Goal: Task Accomplishment & Management: Manage account settings

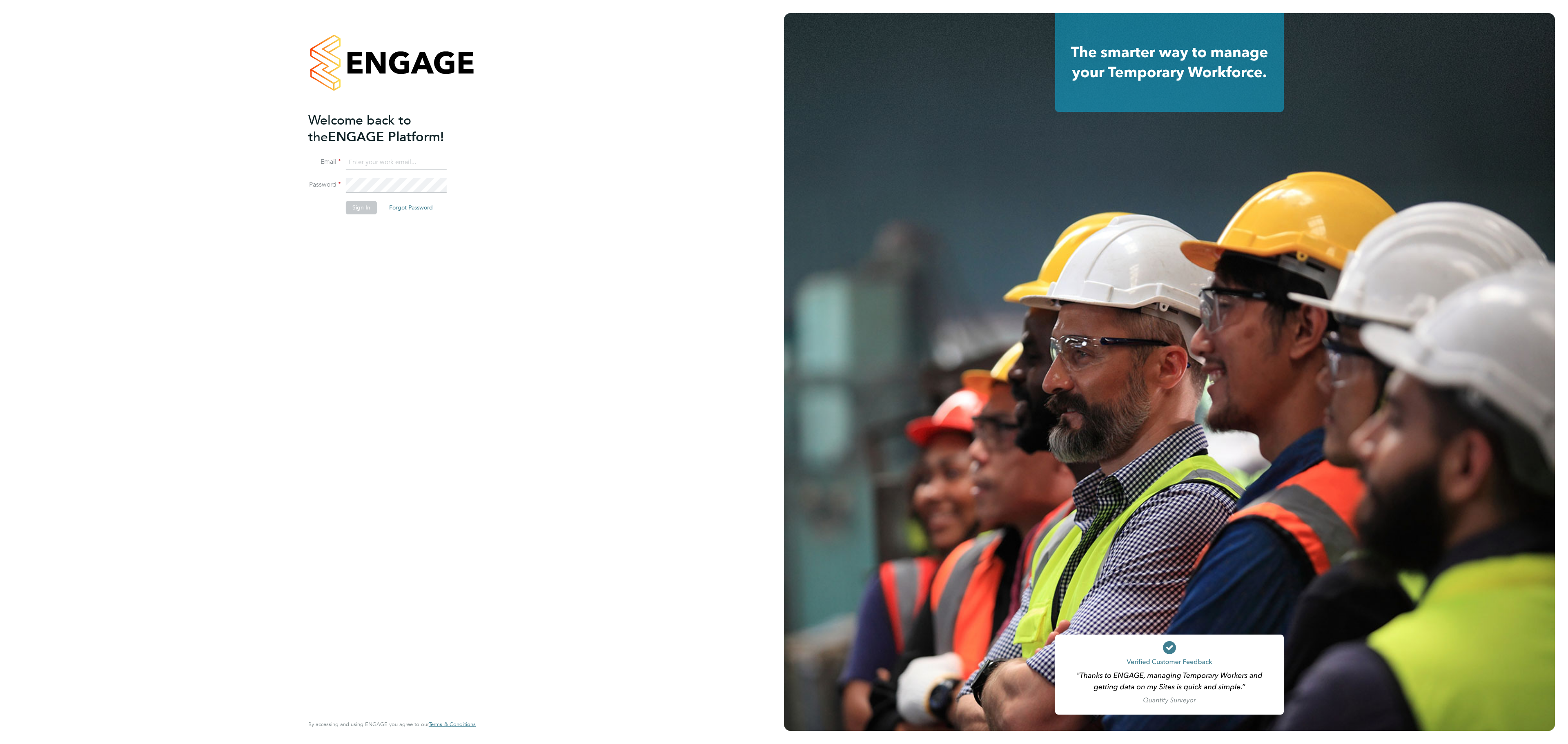
type input "j.crawley@oandb.co.uk"
click at [362, 204] on button "Sign In" at bounding box center [361, 207] width 31 height 13
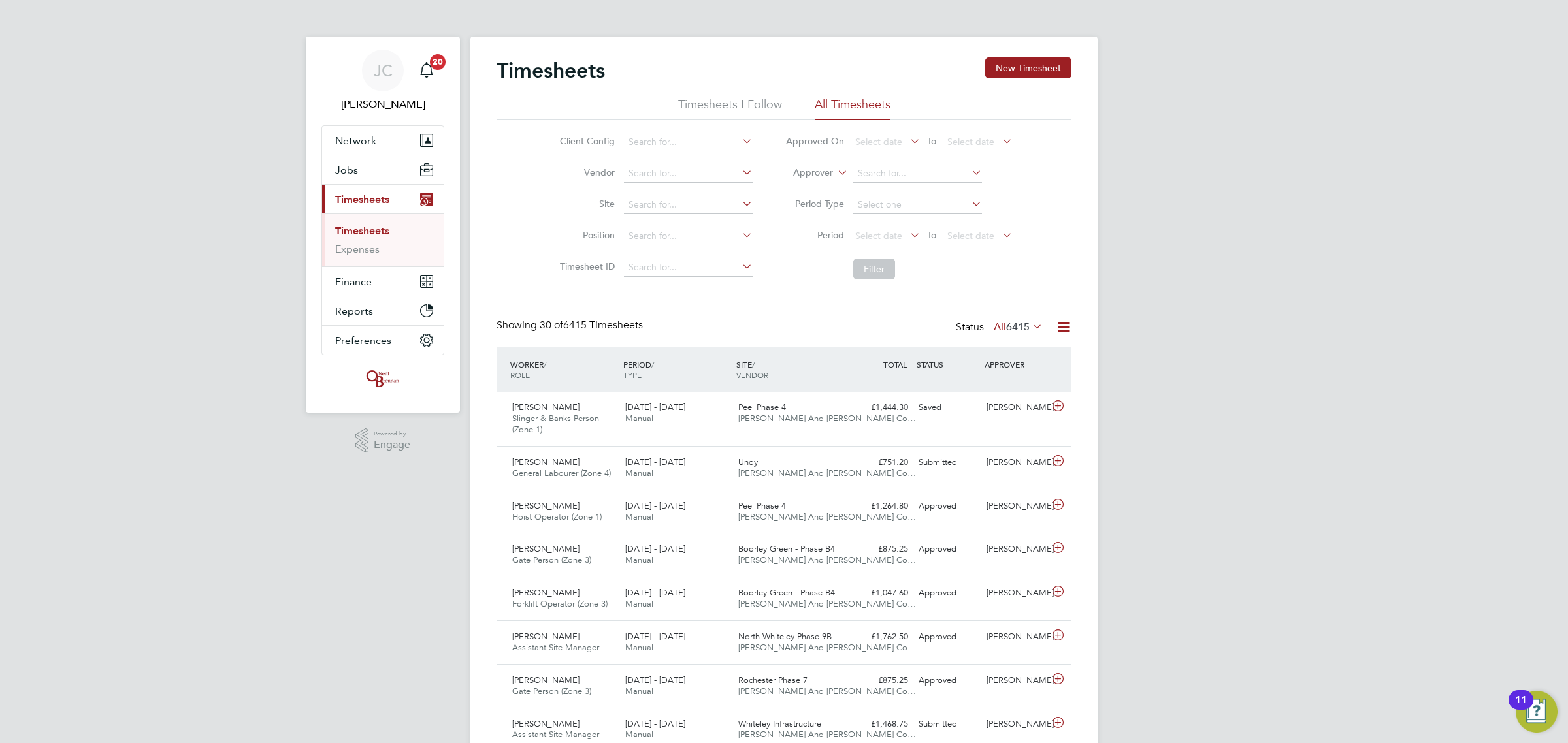
click at [670, 195] on li "Site" at bounding box center [653, 205] width 229 height 31
click at [665, 198] on input at bounding box center [689, 204] width 129 height 19
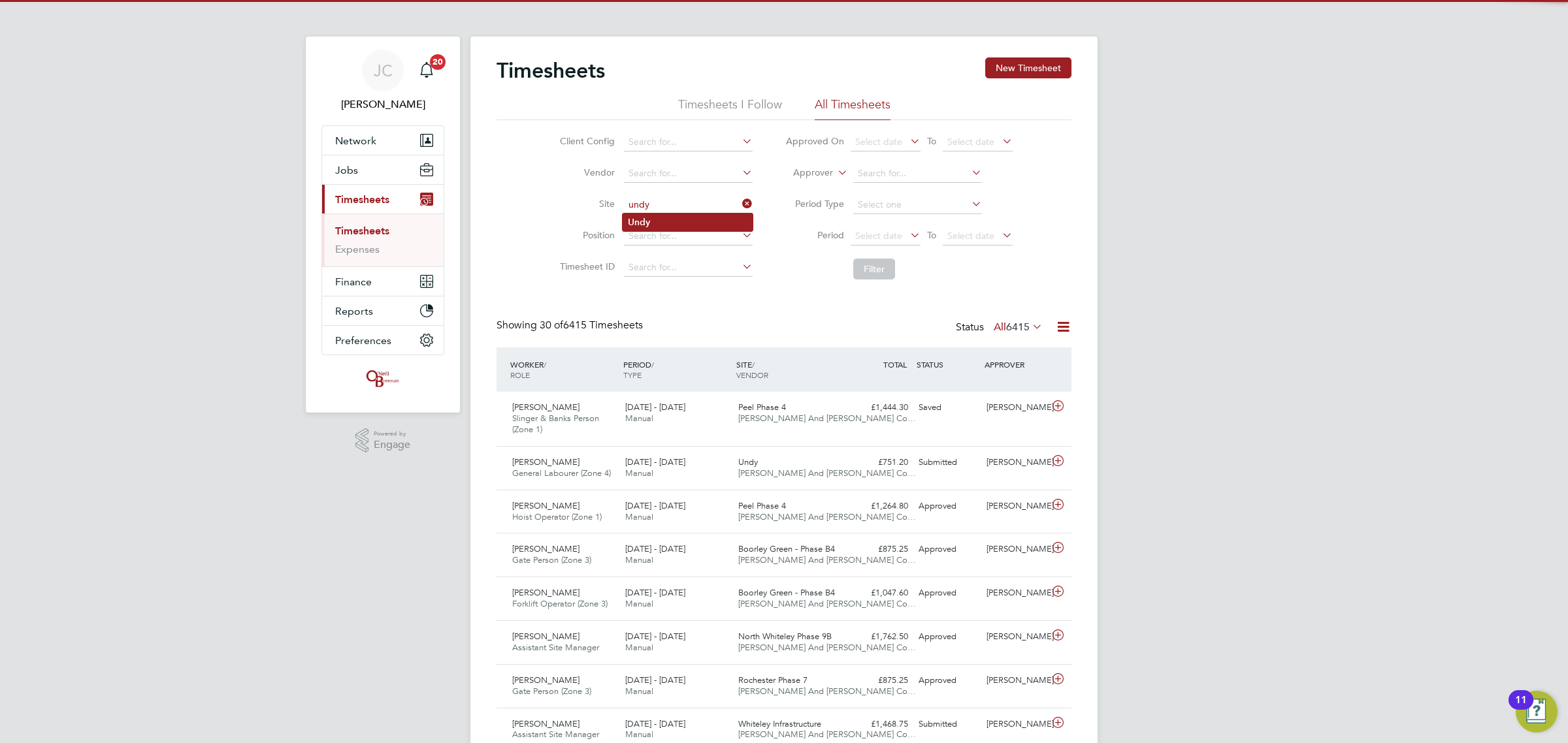
click at [670, 230] on li "Undy" at bounding box center [687, 222] width 130 height 18
type input "Undy"
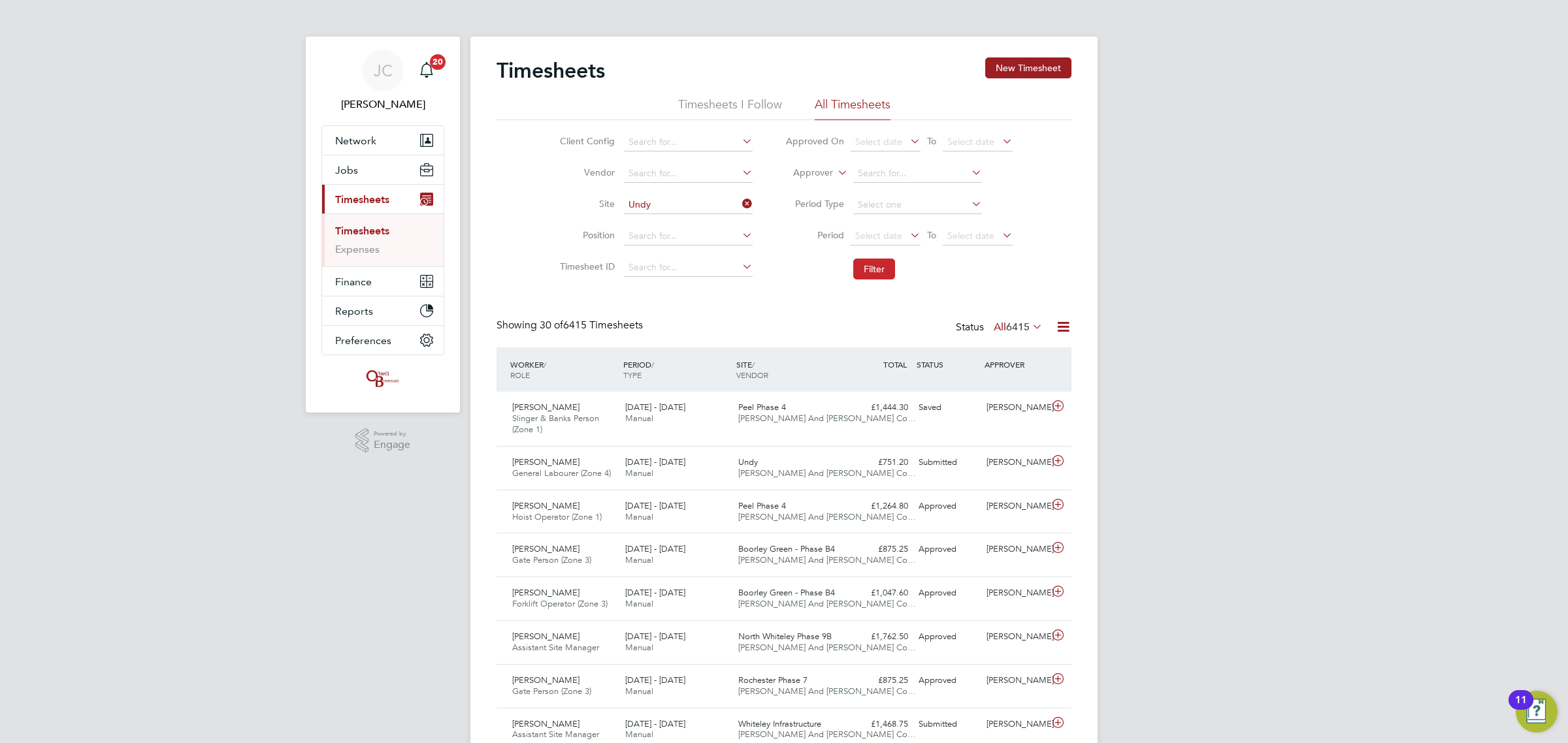
click at [880, 267] on button "Filter" at bounding box center [874, 269] width 42 height 20
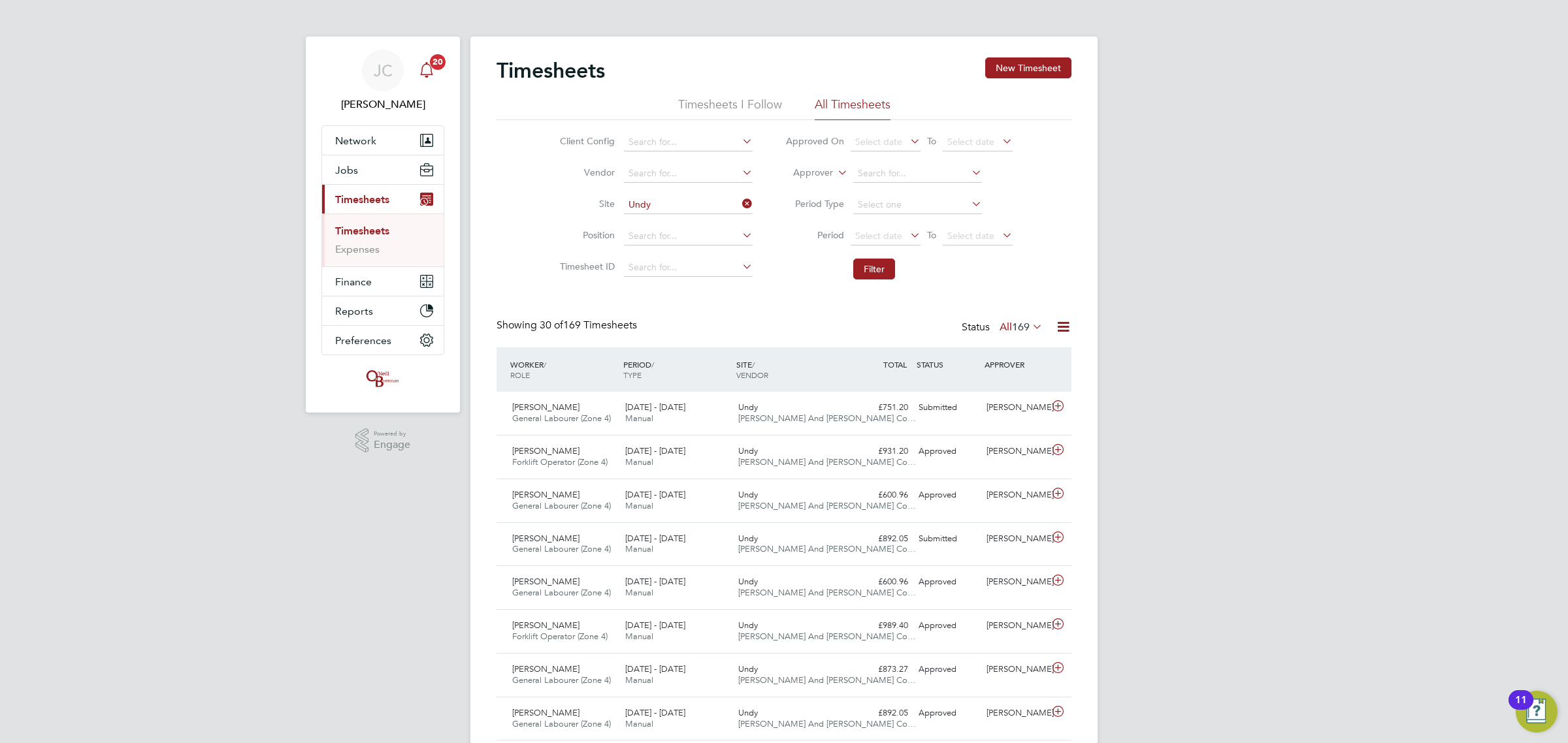
click at [438, 66] on span "20" at bounding box center [437, 62] width 16 height 16
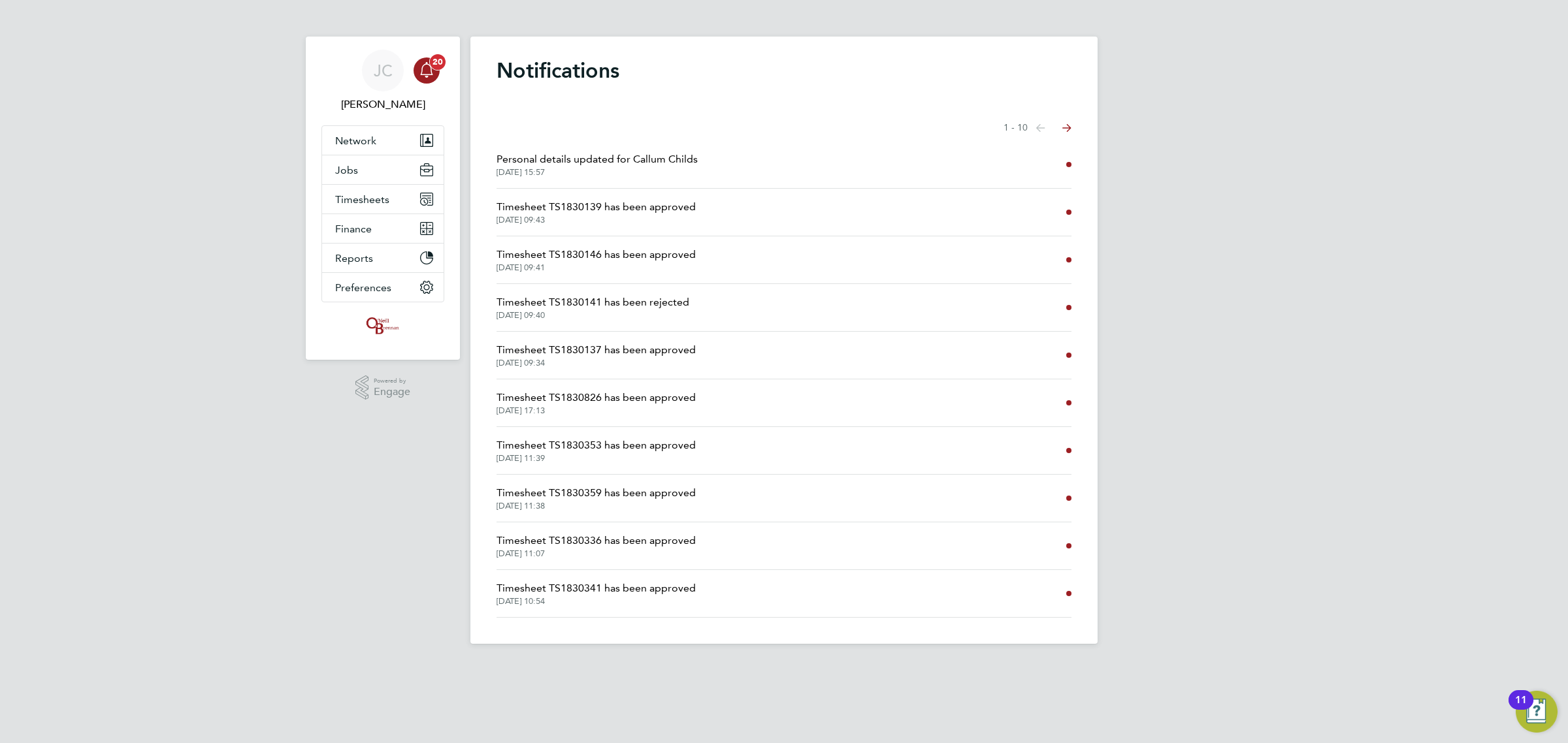
click at [424, 75] on icon "Main navigation" at bounding box center [427, 70] width 16 height 16
click at [420, 65] on icon "Main navigation" at bounding box center [427, 70] width 16 height 16
click at [431, 72] on icon "Main navigation" at bounding box center [426, 68] width 13 height 13
click at [588, 204] on span "Timesheet TS1830139 has been approved" at bounding box center [596, 207] width 200 height 16
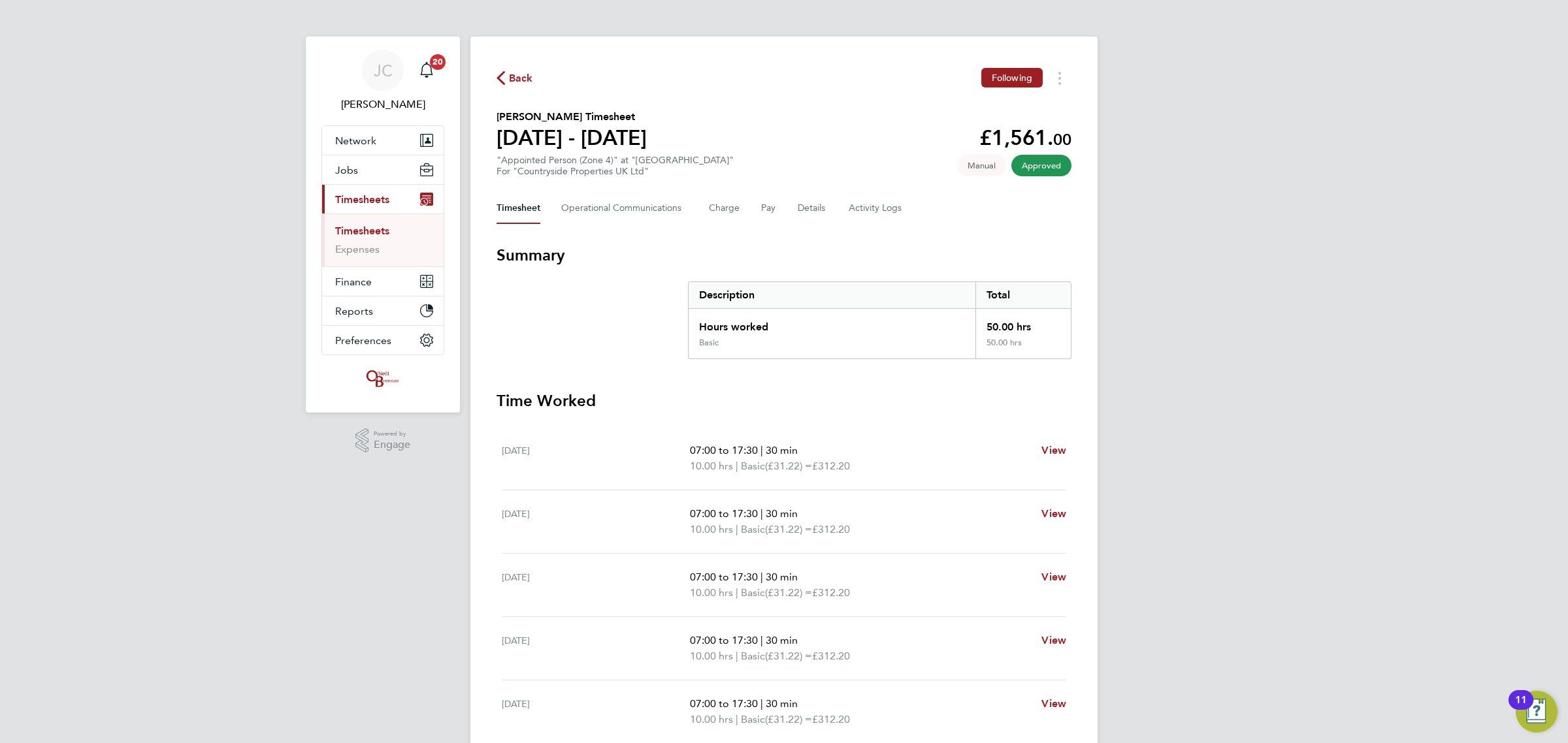
click at [515, 79] on span "Back" at bounding box center [521, 78] width 24 height 16
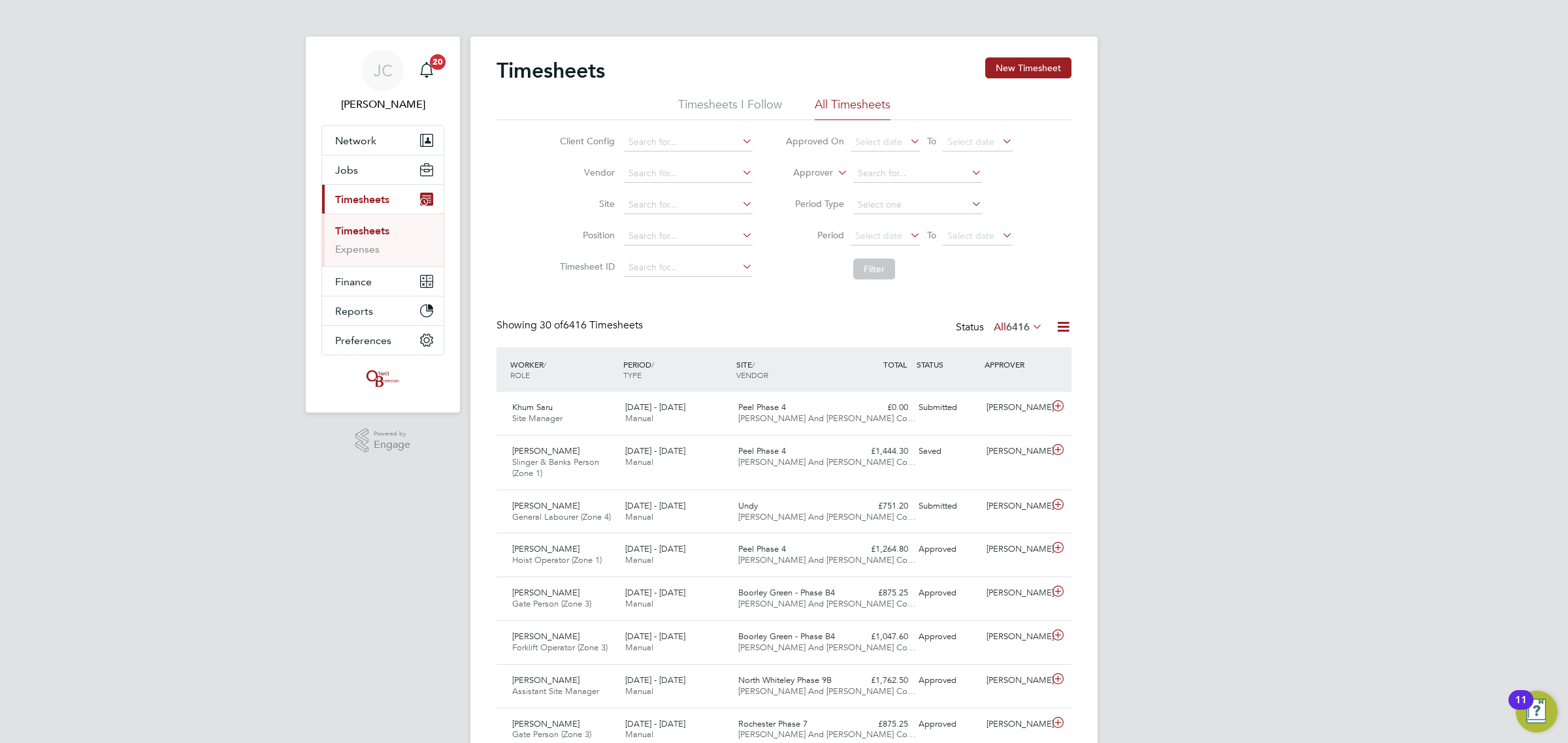
click at [374, 237] on link "Timesheets" at bounding box center [362, 231] width 55 height 13
click at [685, 204] on input at bounding box center [689, 204] width 129 height 19
type input "City Gateway"
click at [877, 273] on button "Filter" at bounding box center [874, 269] width 42 height 20
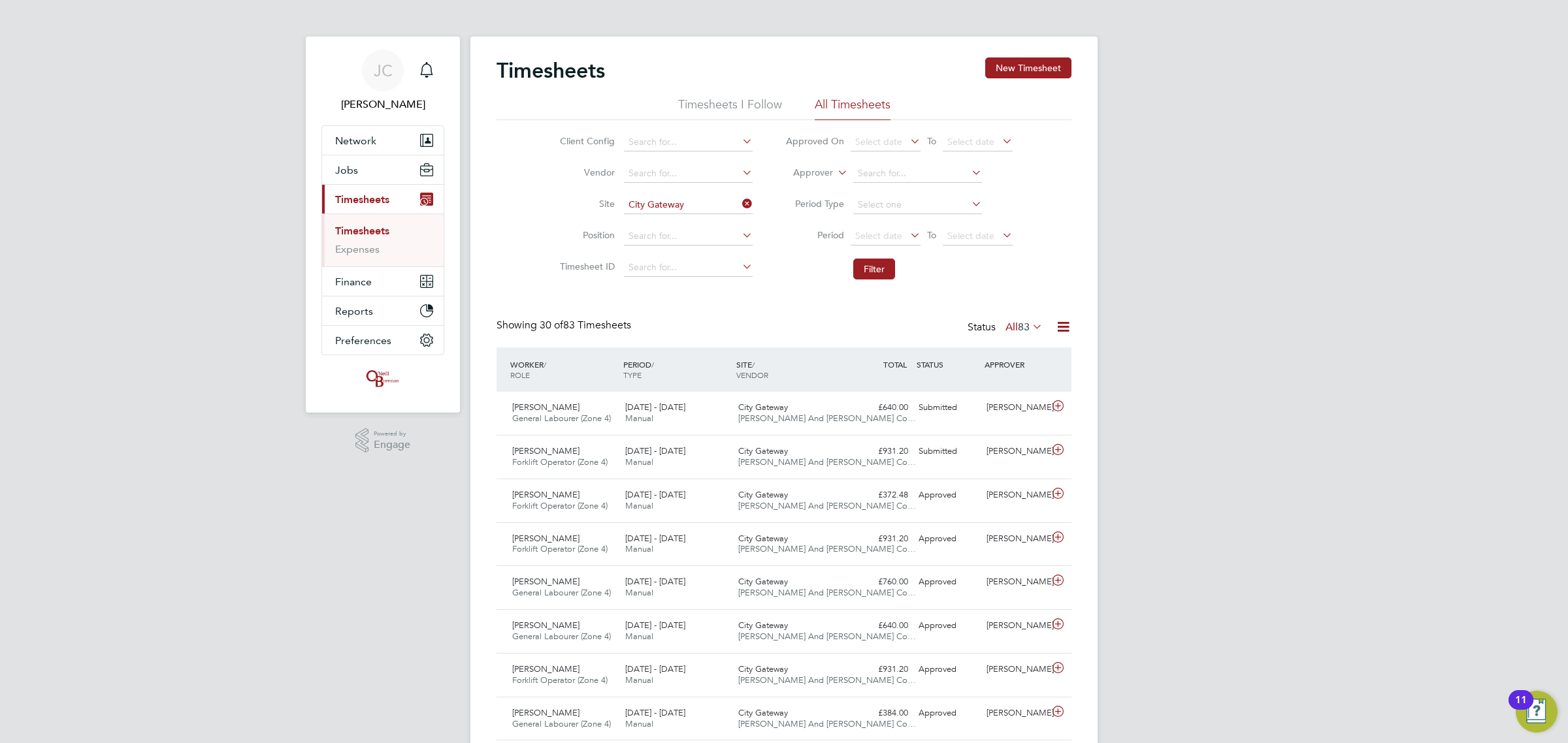
click at [739, 198] on icon at bounding box center [739, 204] width 0 height 19
click at [703, 204] on input at bounding box center [689, 204] width 129 height 19
type input "u"
click at [670, 220] on li "Hulla vington" at bounding box center [687, 222] width 130 height 18
type input "Hullavington"
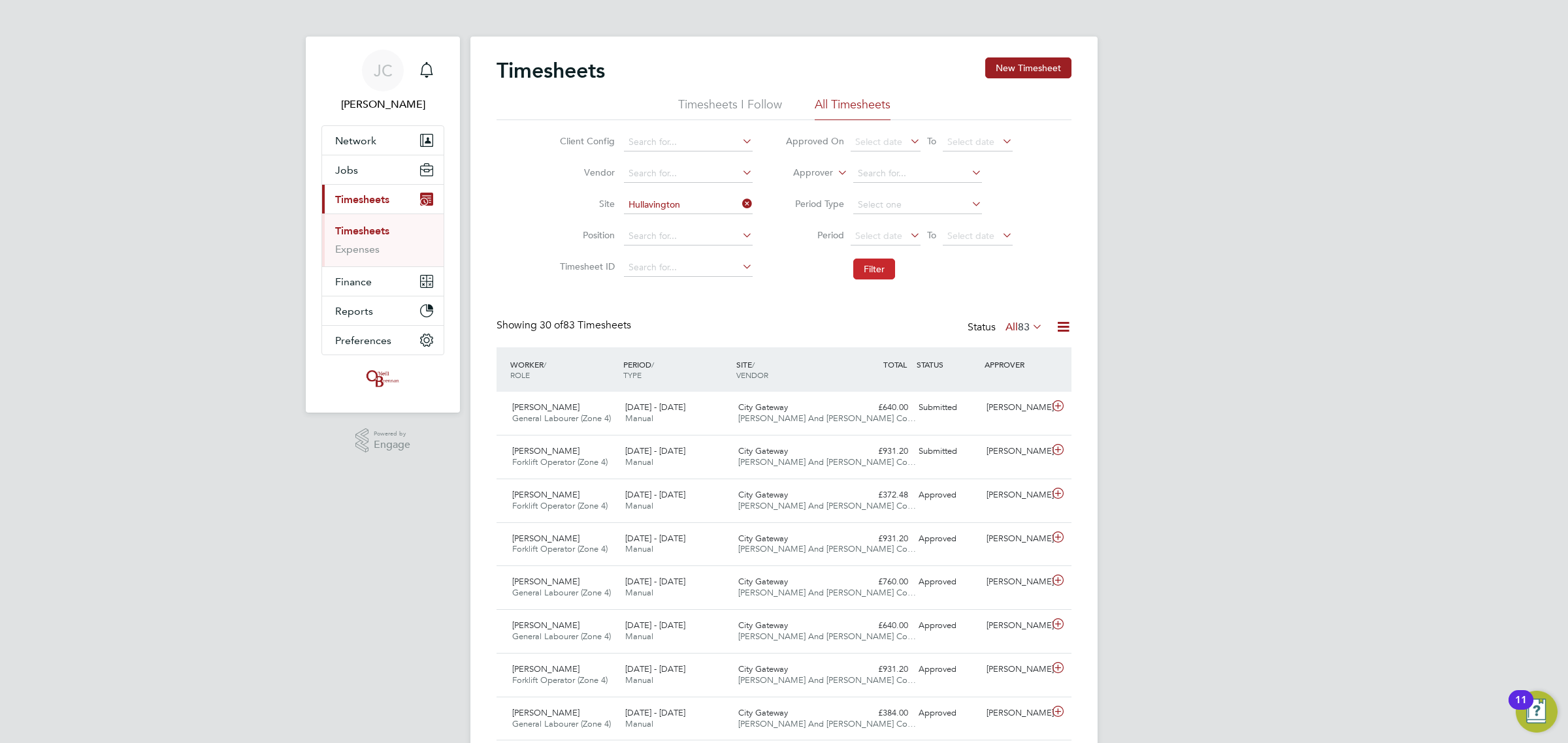
click at [861, 275] on button "Filter" at bounding box center [874, 269] width 42 height 20
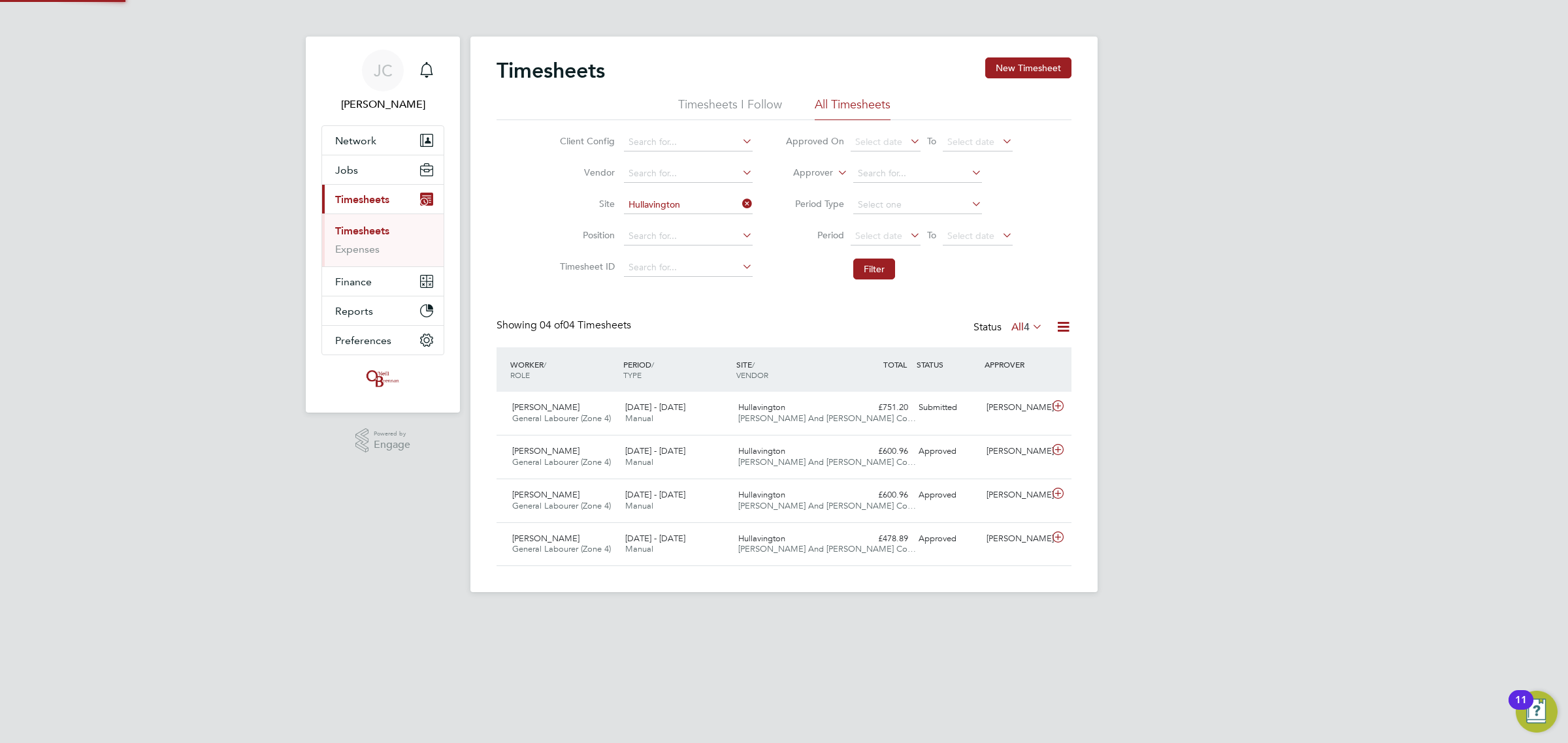
scroll to position [33, 113]
